Goal: Check status: Check status

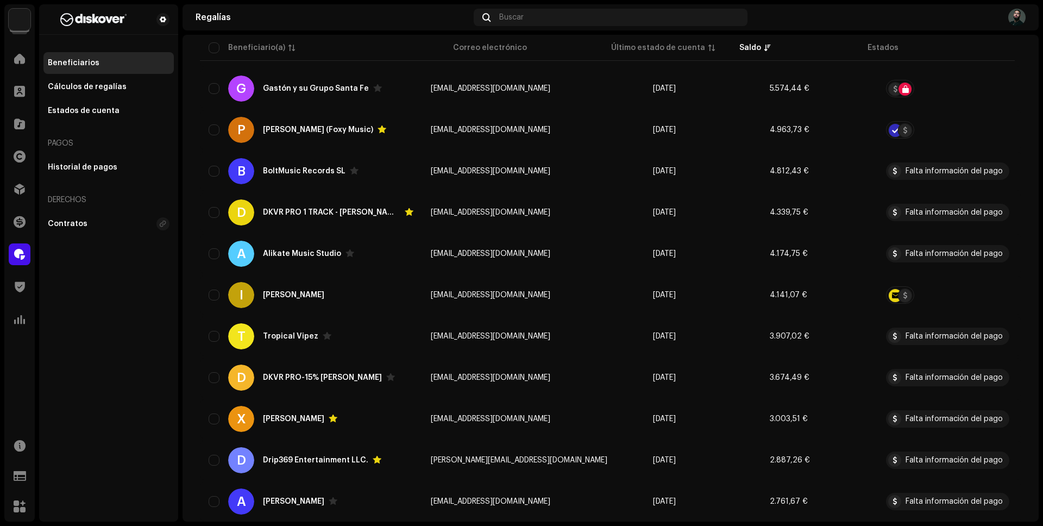
scroll to position [707, 0]
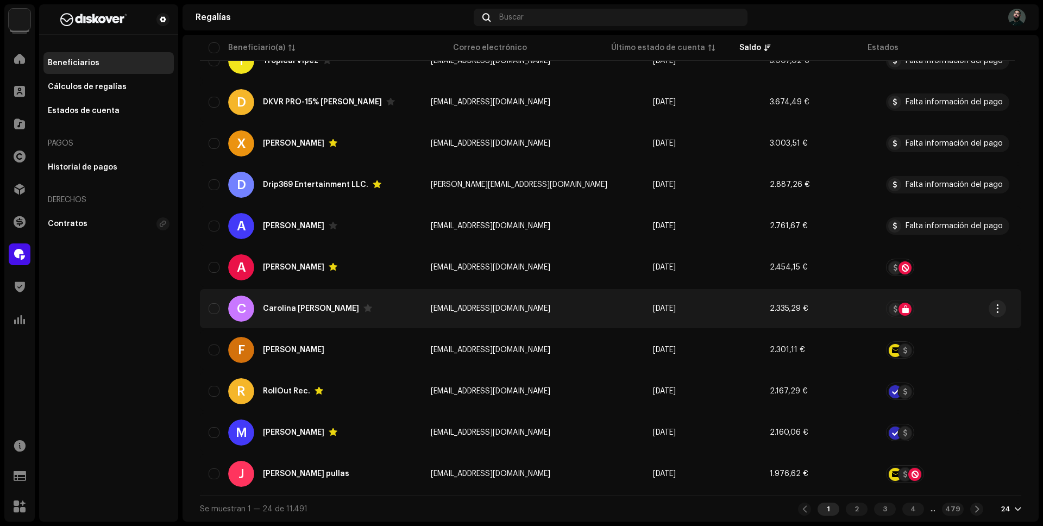
click at [691, 314] on td "[DATE]" at bounding box center [702, 308] width 117 height 39
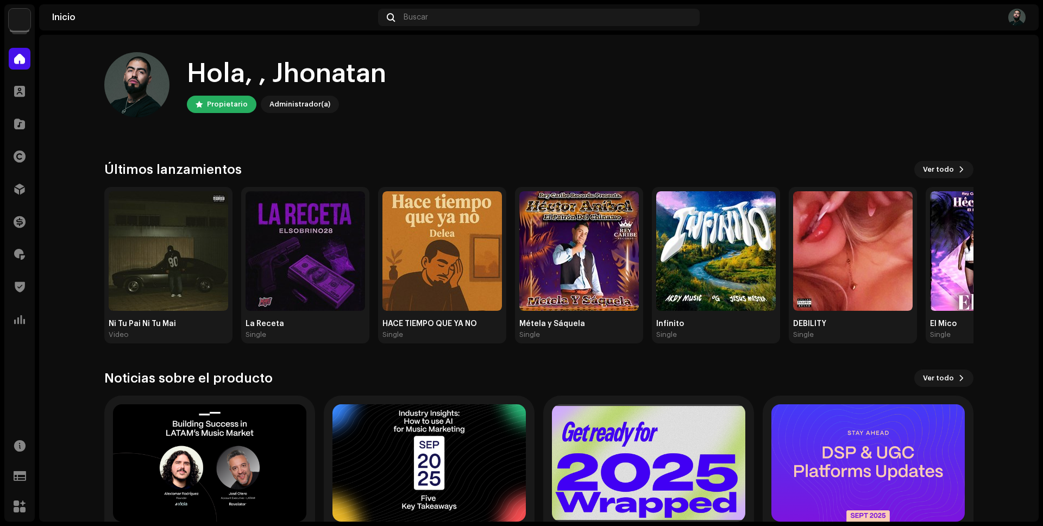
click at [688, 93] on div "Hola, , [PERSON_NAME] Administrador(a)" at bounding box center [538, 84] width 869 height 65
click at [18, 116] on div at bounding box center [20, 124] width 22 height 22
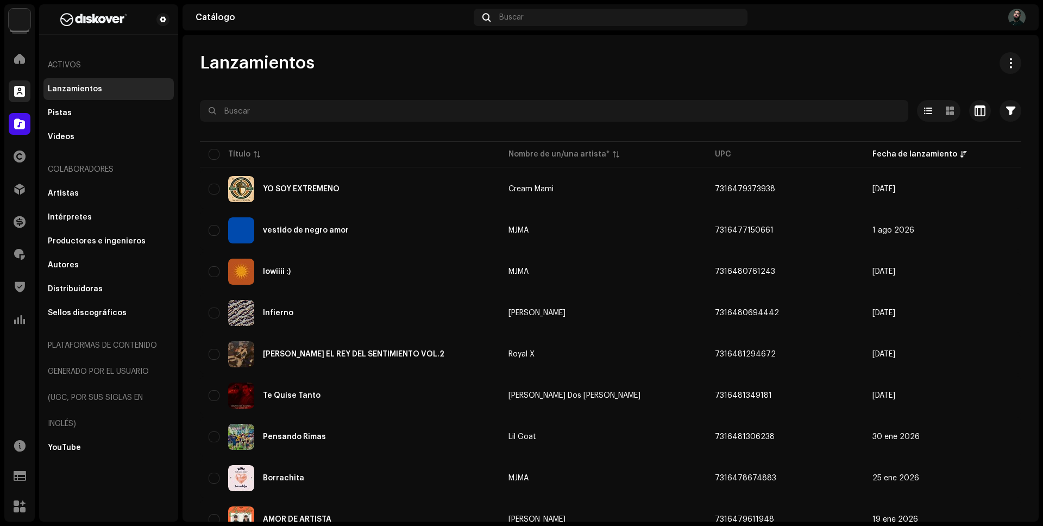
click at [15, 89] on span at bounding box center [19, 91] width 11 height 9
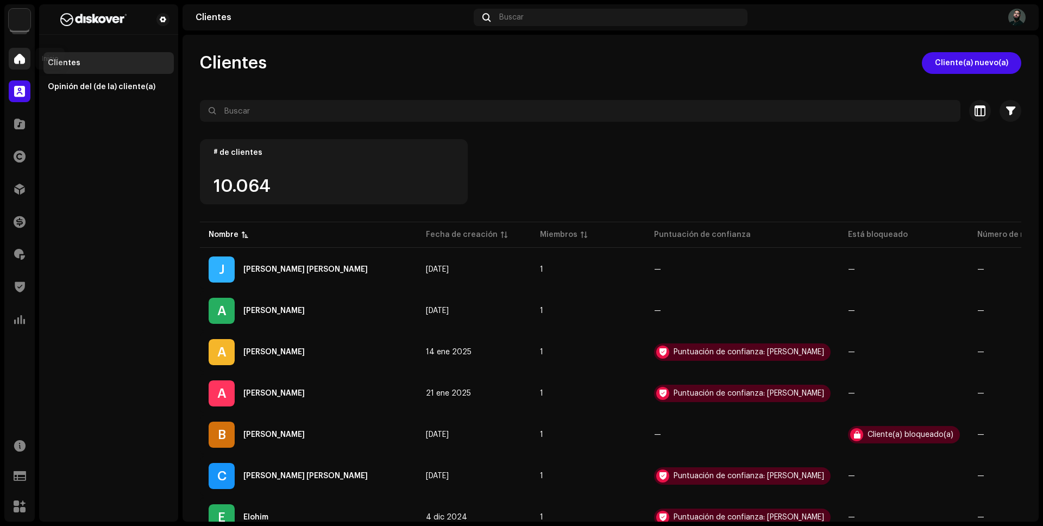
click at [23, 61] on span at bounding box center [19, 58] width 11 height 9
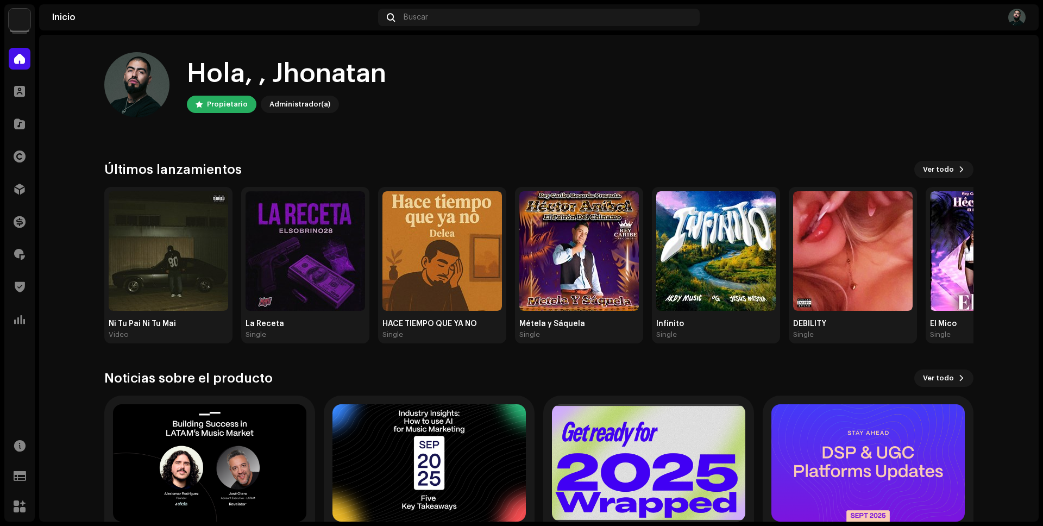
scroll to position [80, 0]
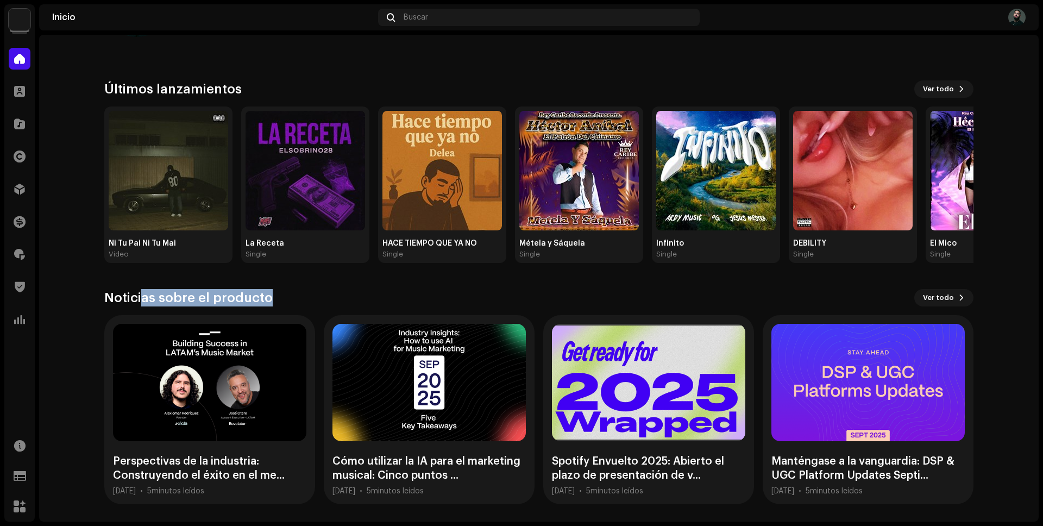
drag, startPoint x: 259, startPoint y: 299, endPoint x: 138, endPoint y: 299, distance: 121.1
click at [138, 299] on h3 "Noticias sobre el producto" at bounding box center [188, 297] width 168 height 17
drag, startPoint x: 91, startPoint y: 303, endPoint x: 302, endPoint y: 301, distance: 210.3
click at [302, 301] on div "Hola, , Jhonatan Propietario Administrador(a) Consulte las últimas actualizacio…" at bounding box center [539, 237] width 904 height 567
click at [302, 301] on div "Noticias sobre el producto Ver todo" at bounding box center [538, 297] width 869 height 17
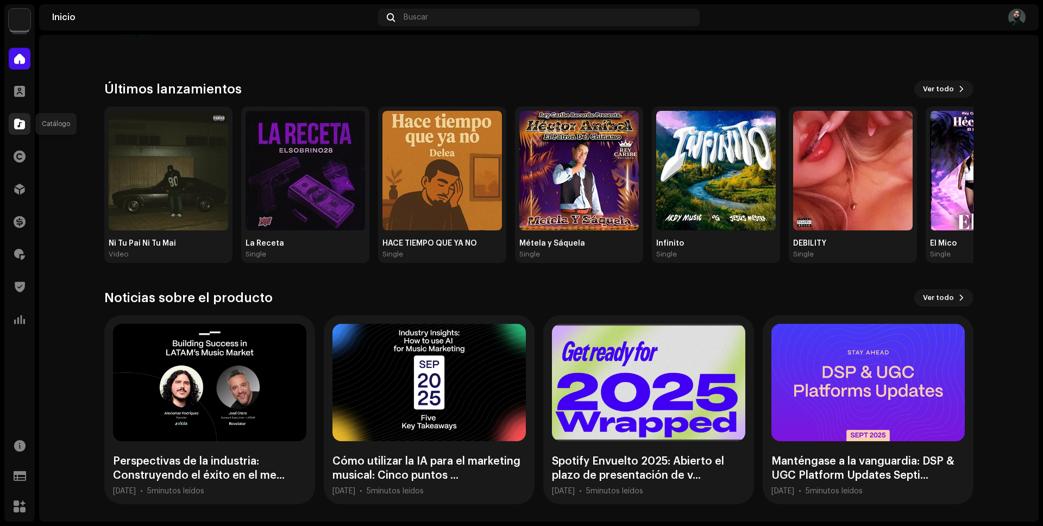
click at [21, 116] on div at bounding box center [20, 124] width 22 height 22
